Goal: Navigation & Orientation: Find specific page/section

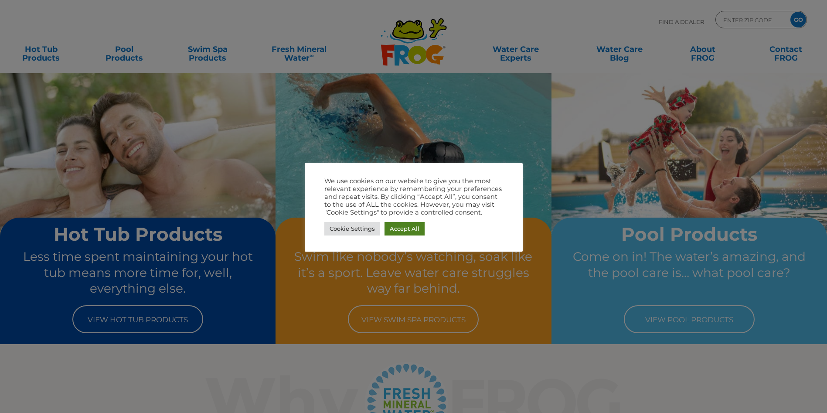
click at [398, 227] on link "Accept All" at bounding box center [404, 229] width 40 height 14
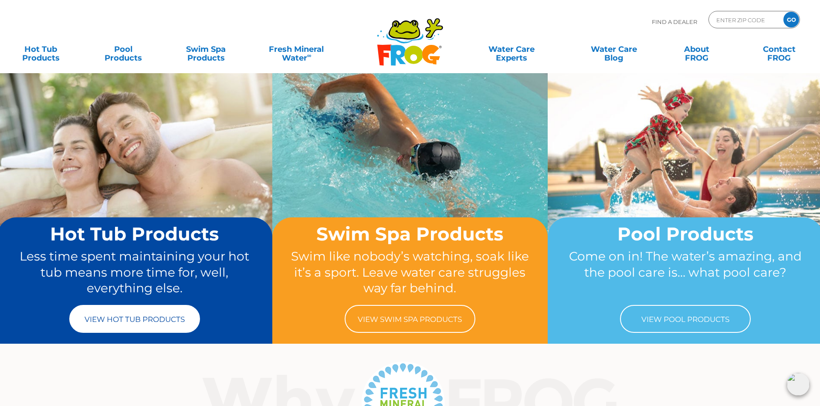
click at [149, 322] on link "View Hot Tub Products" at bounding box center [134, 319] width 131 height 28
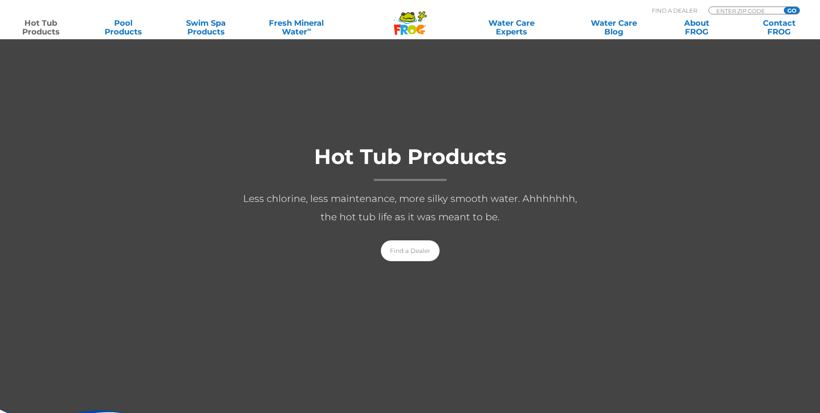
scroll to position [87, 0]
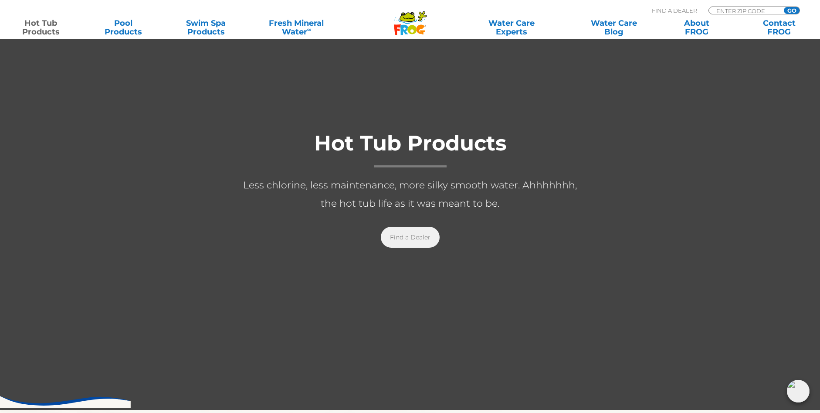
click at [418, 240] on link "Find a Dealer" at bounding box center [410, 237] width 59 height 21
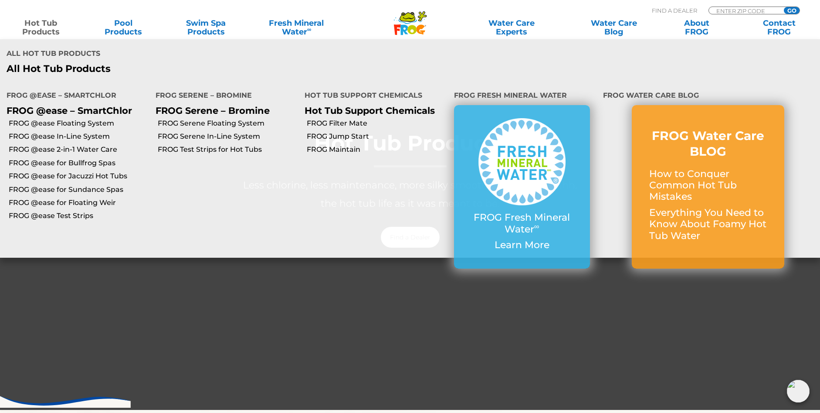
click at [44, 25] on link "Hot Tub Products" at bounding box center [41, 27] width 64 height 17
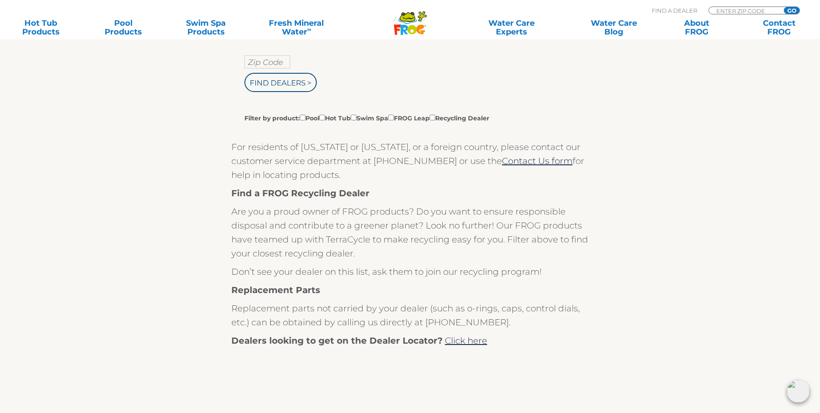
scroll to position [131, 0]
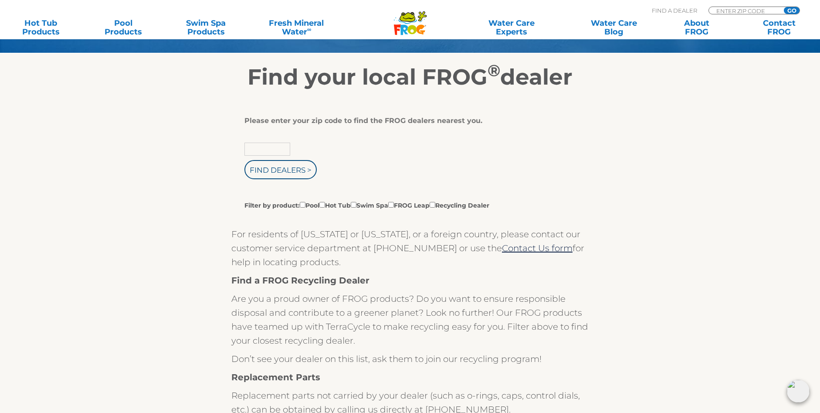
click at [268, 150] on input "text" at bounding box center [267, 148] width 46 height 13
type input "83709"
click at [303, 175] on input "Find Dealers >" at bounding box center [280, 169] width 72 height 19
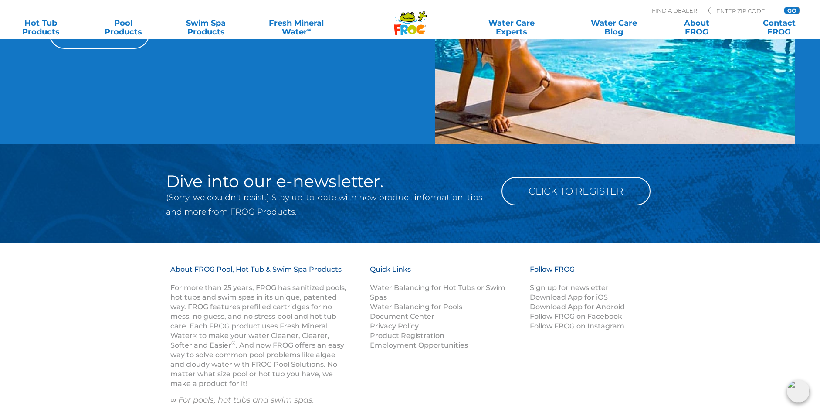
scroll to position [1046, 0]
